Goal: Task Accomplishment & Management: Check status

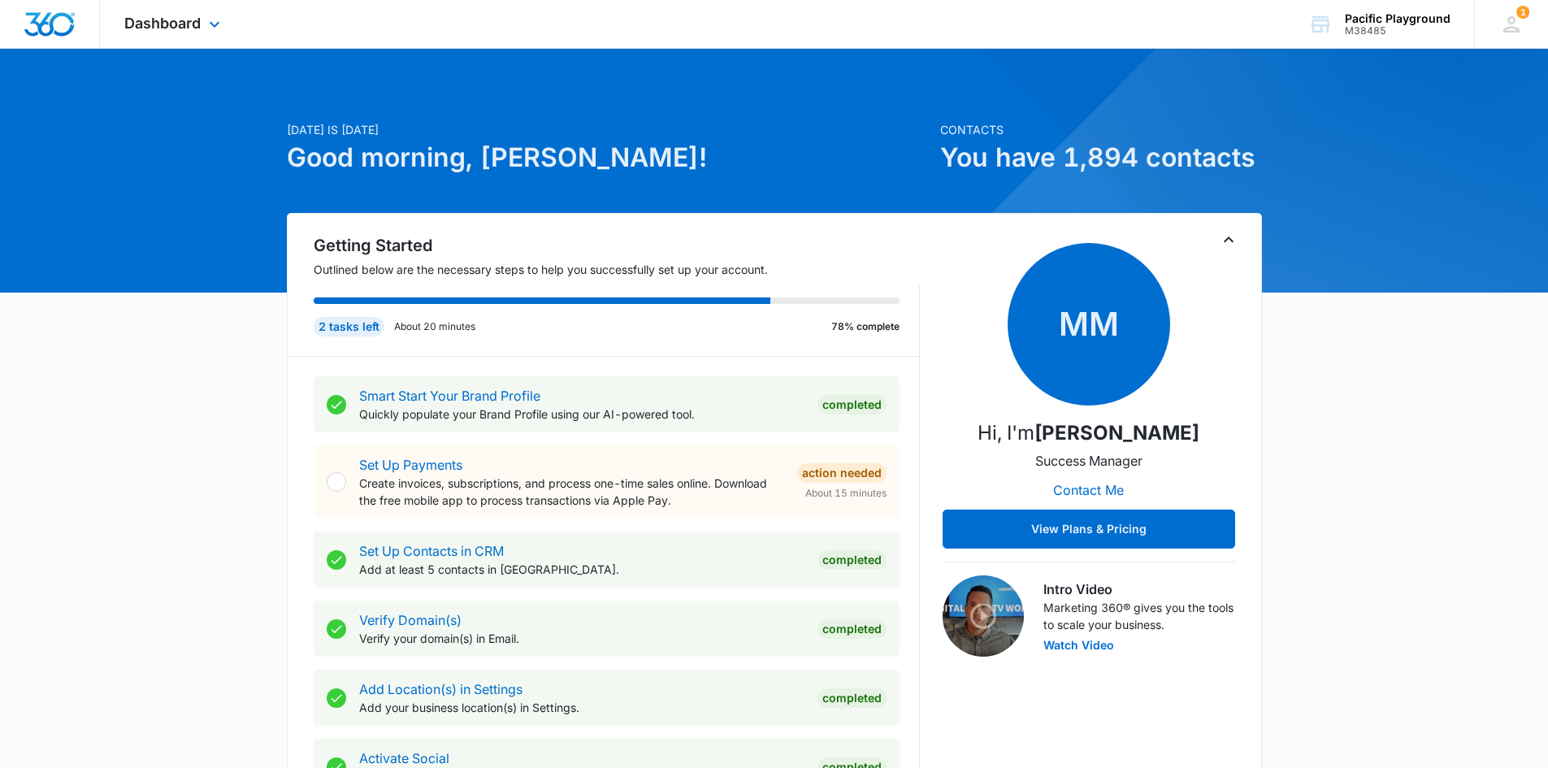
click at [137, 33] on div "Dashboard Apps Reputation Websites Forms CRM Email Social Payments Content Ads …" at bounding box center [174, 24] width 149 height 48
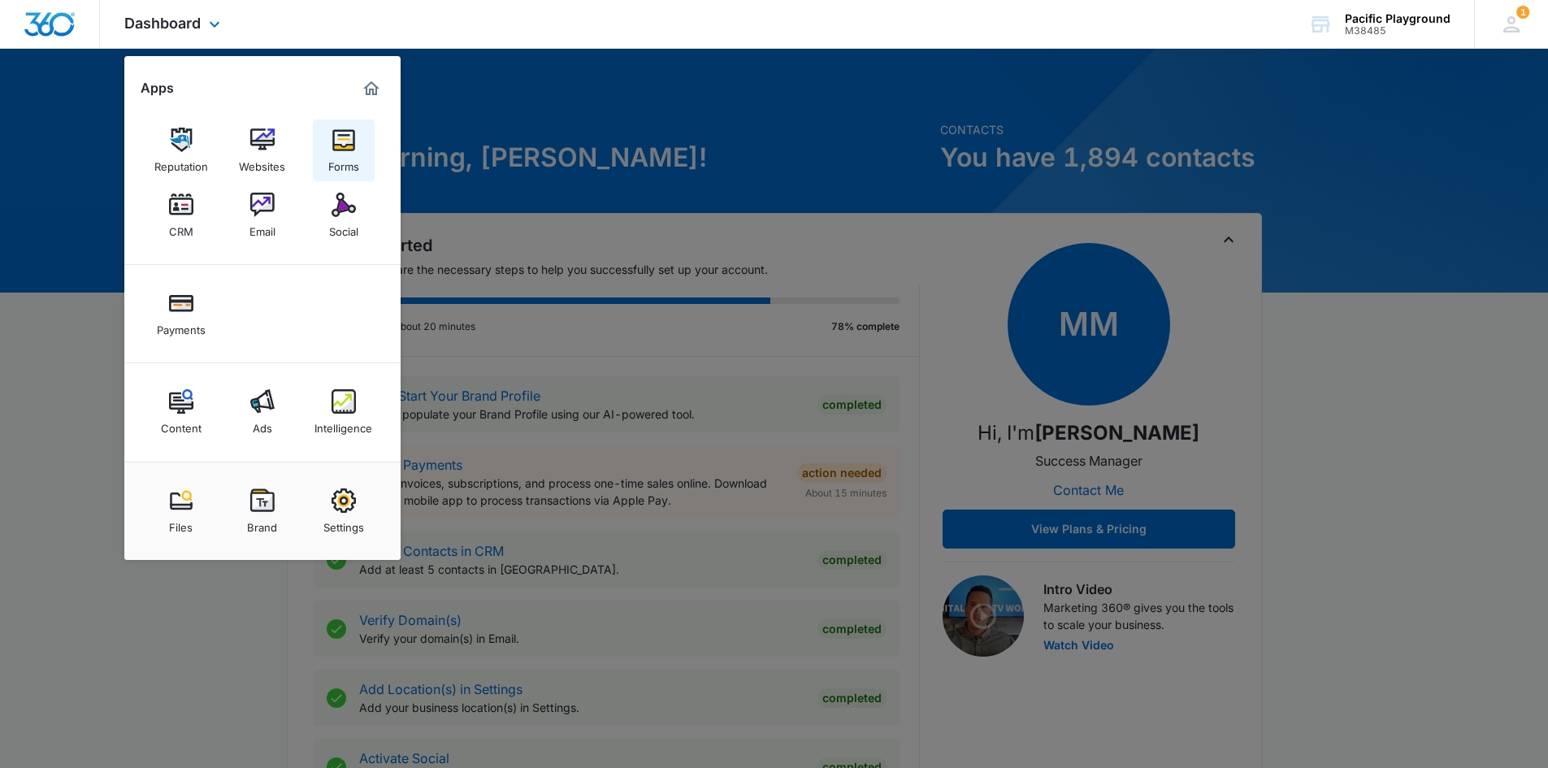
click at [354, 144] on img at bounding box center [344, 140] width 24 height 24
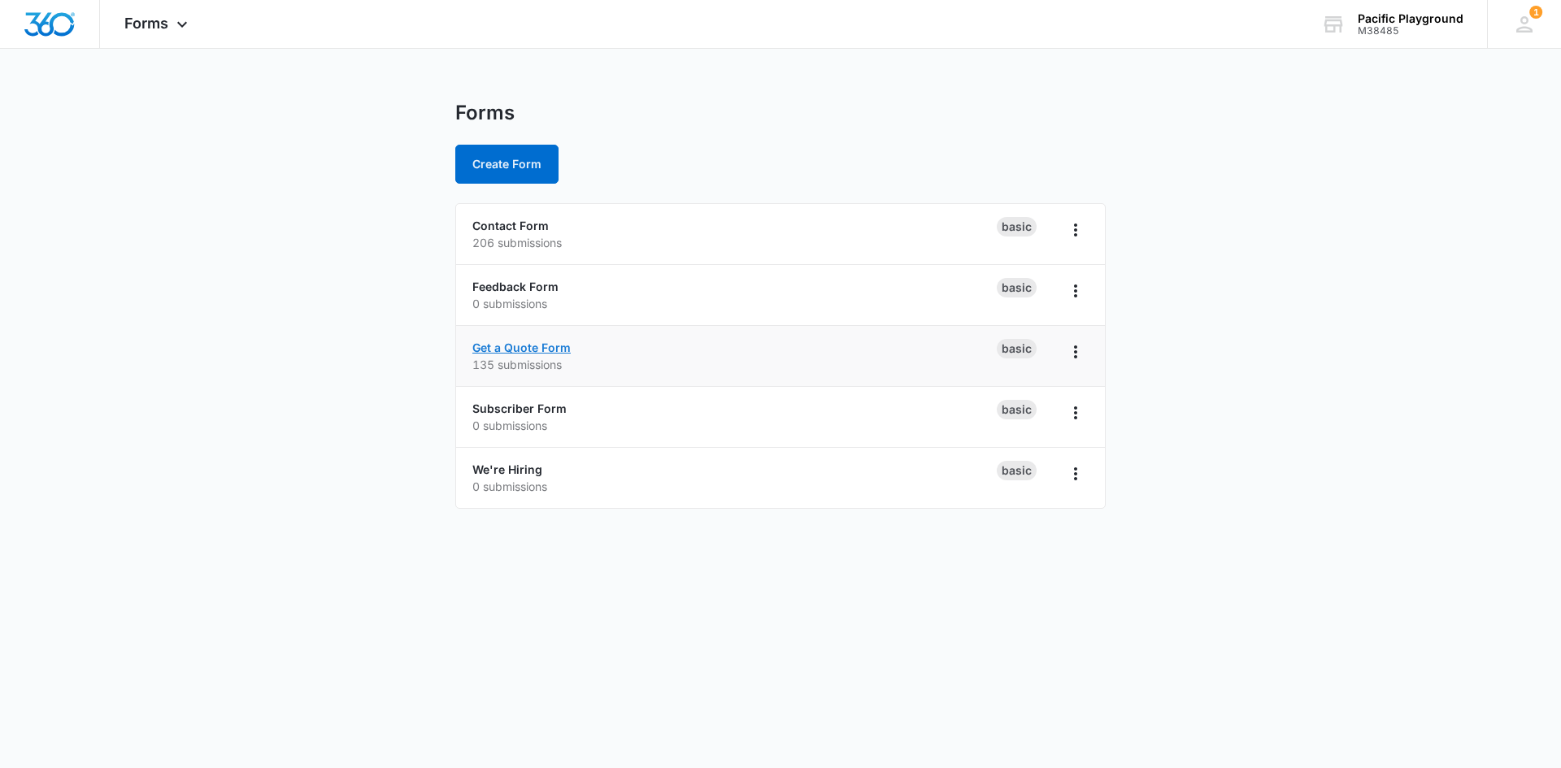
click at [506, 341] on link "Get a Quote Form" at bounding box center [521, 348] width 98 height 14
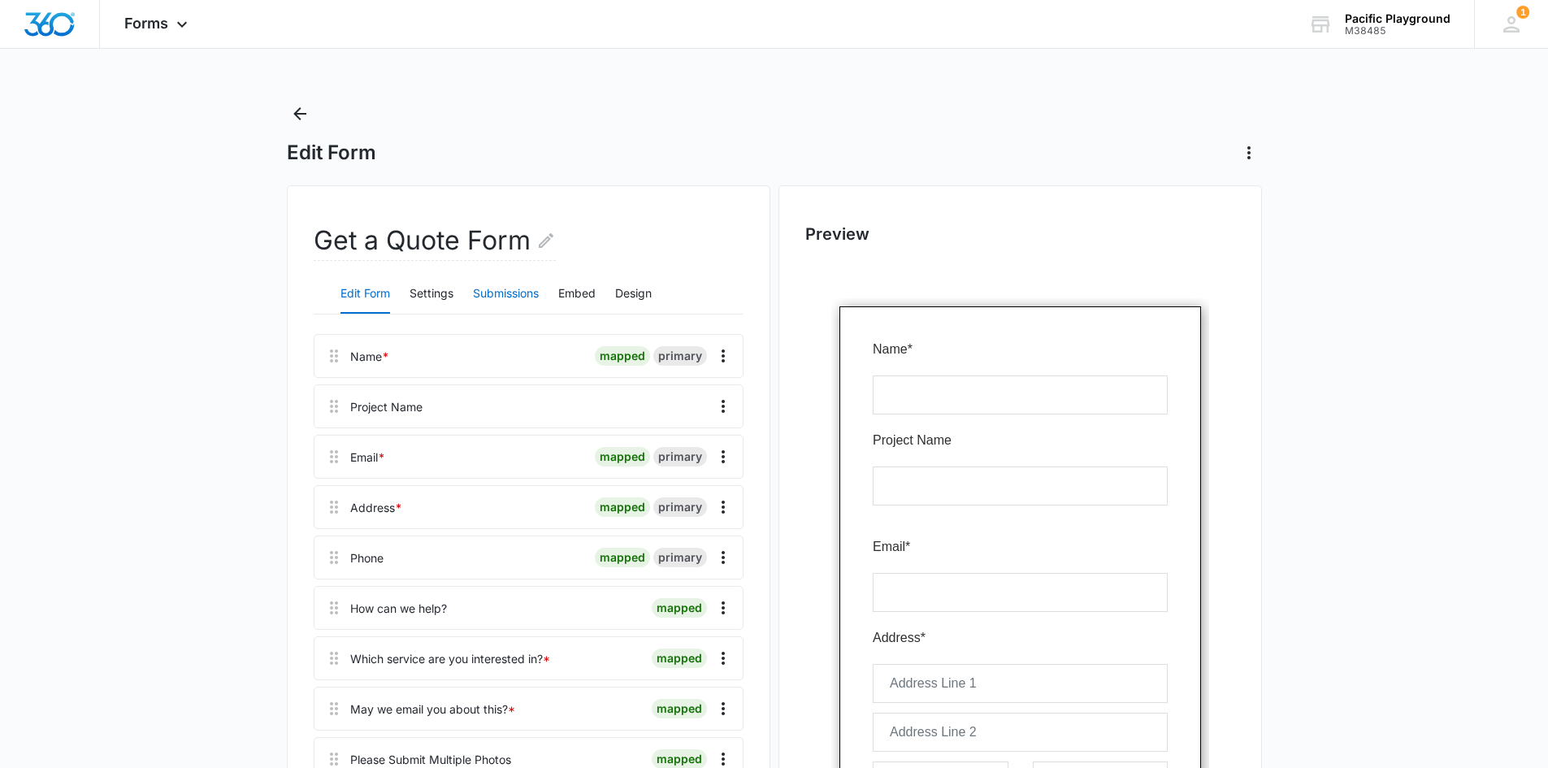
click at [491, 295] on button "Submissions" at bounding box center [506, 294] width 66 height 39
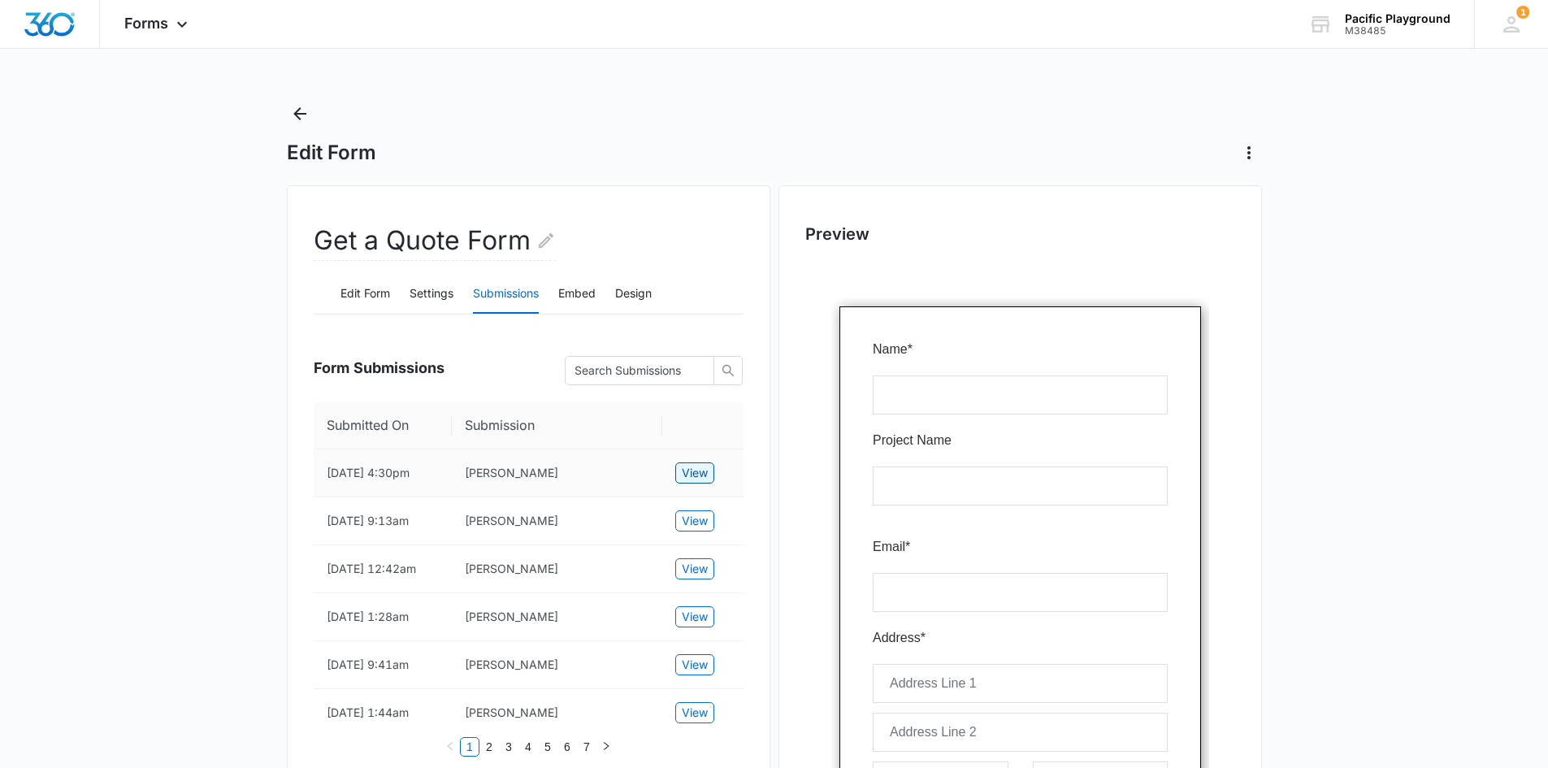
click at [686, 478] on span "View" at bounding box center [695, 473] width 26 height 18
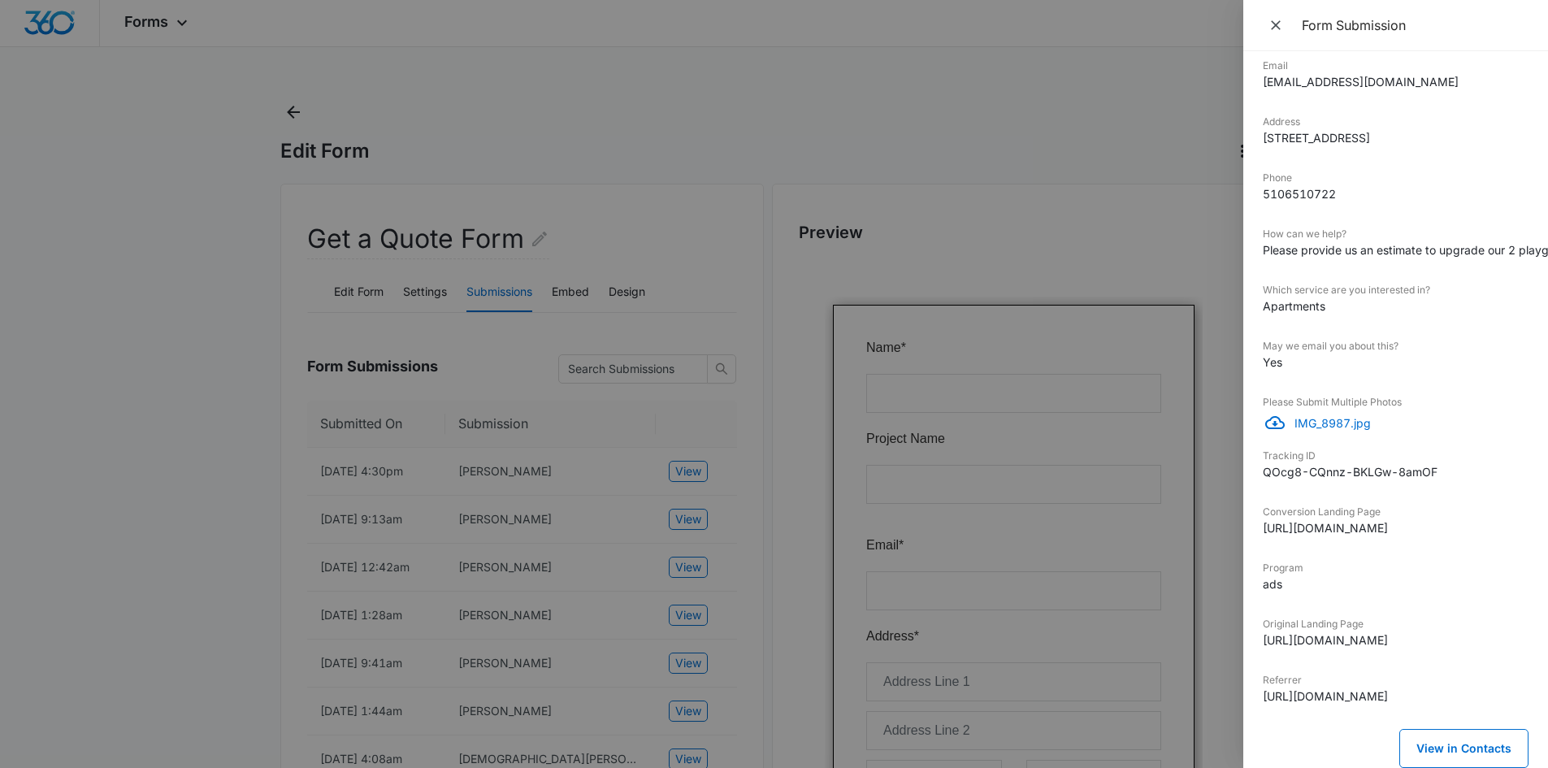
scroll to position [2, 0]
click at [1326, 415] on p "IMG_8987.jpg" at bounding box center [1412, 423] width 234 height 17
drag, startPoint x: 1183, startPoint y: 94, endPoint x: 1034, endPoint y: 7, distance: 172.3
click at [1180, 93] on div at bounding box center [774, 384] width 1548 height 768
